Goal: Transaction & Acquisition: Book appointment/travel/reservation

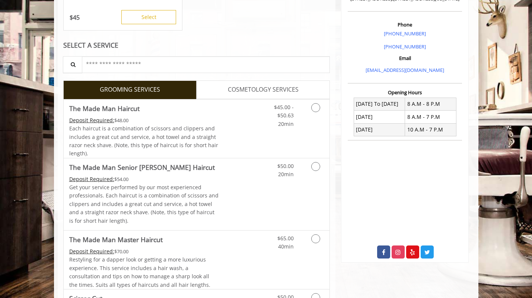
scroll to position [215, 0]
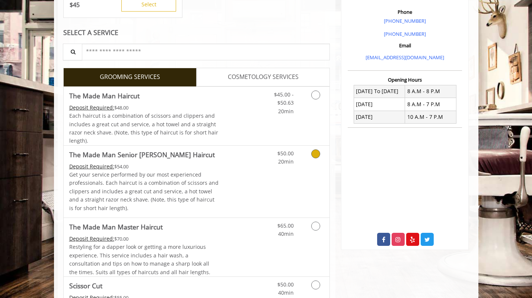
click at [317, 152] on icon "Grooming services" at bounding box center [315, 153] width 9 height 9
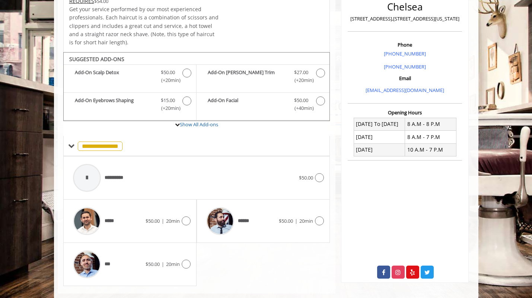
scroll to position [193, 0]
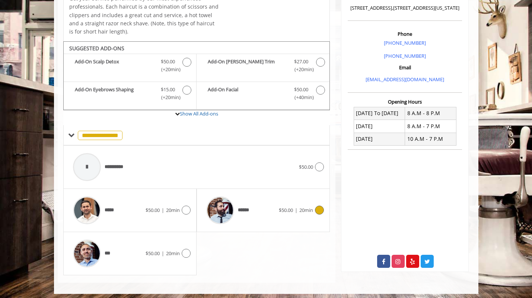
click at [318, 207] on icon at bounding box center [319, 210] width 9 height 9
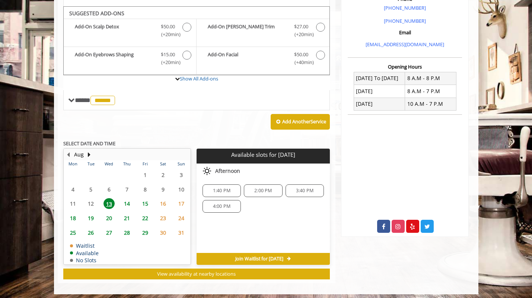
scroll to position [228, 0]
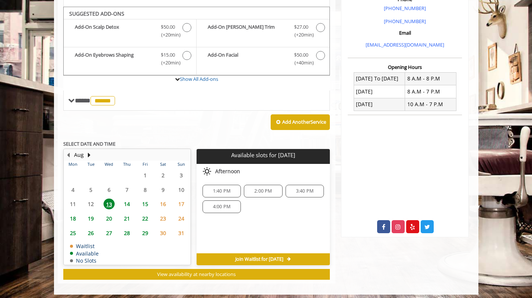
click at [128, 200] on span "14" at bounding box center [126, 203] width 11 height 11
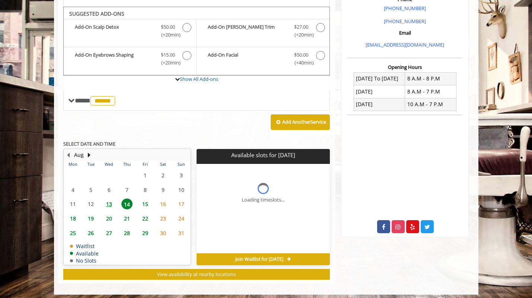
scroll to position [239, 0]
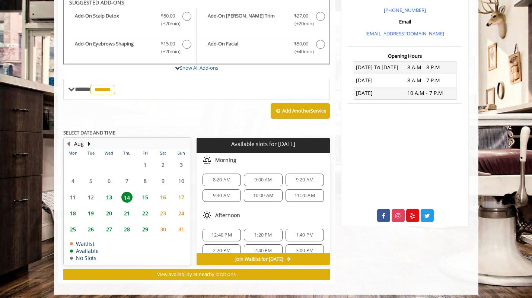
click at [146, 195] on span "15" at bounding box center [145, 197] width 11 height 11
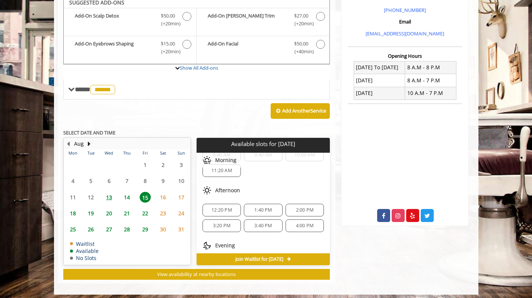
scroll to position [26, 0]
click at [224, 221] on span "3:20 PM" at bounding box center [221, 224] width 17 height 6
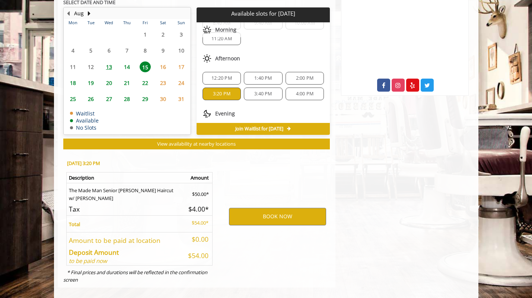
scroll to position [372, 0]
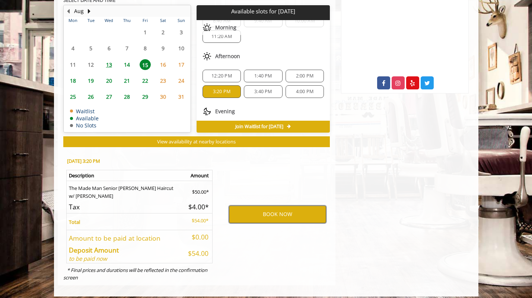
click at [259, 206] on button "BOOK NOW" at bounding box center [277, 214] width 97 height 17
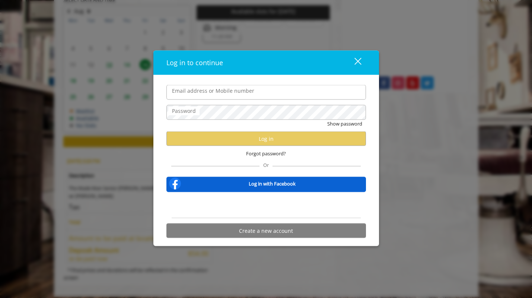
click at [259, 206] on div "Sign in with Google. Opens in new tab" at bounding box center [266, 205] width 69 height 16
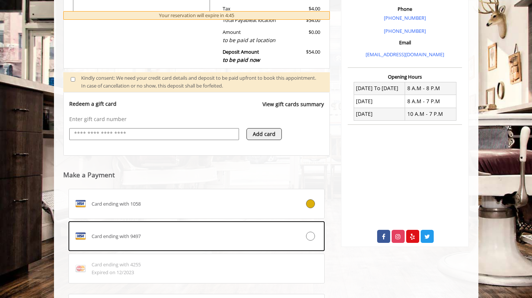
scroll to position [220, 0]
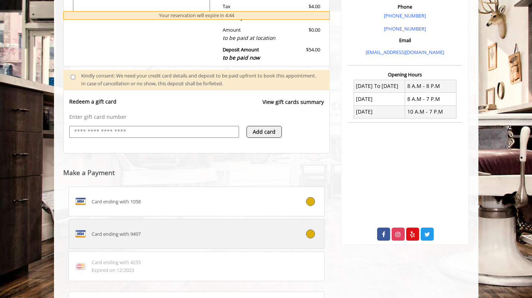
click at [311, 229] on icon at bounding box center [310, 233] width 9 height 9
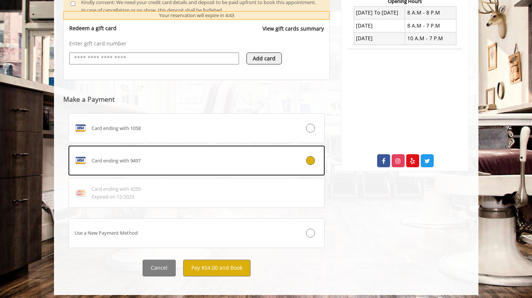
scroll to position [293, 0]
click at [217, 264] on button "Pay $54.00 and Book" at bounding box center [216, 268] width 67 height 17
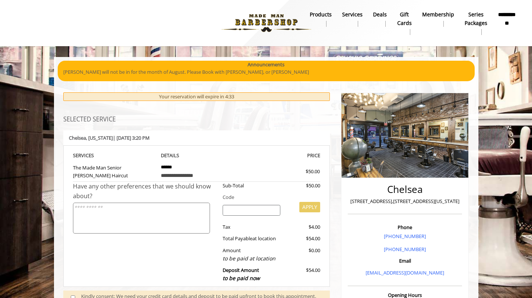
scroll to position [0, 0]
